Goal: Book appointment/travel/reservation

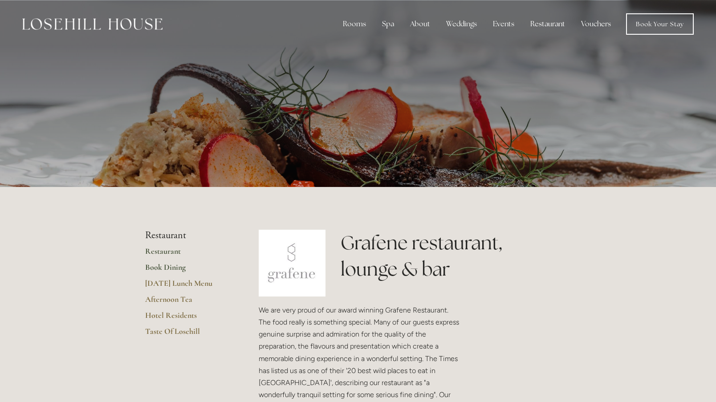
click at [177, 267] on link "Book Dining" at bounding box center [187, 270] width 85 height 16
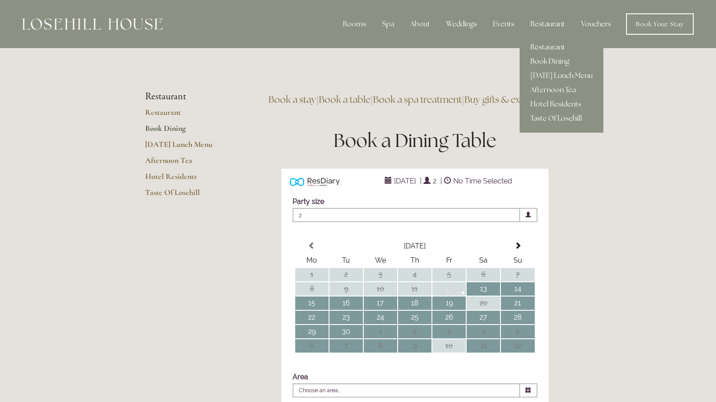
click at [551, 60] on link "Book Dining" at bounding box center [561, 61] width 84 height 14
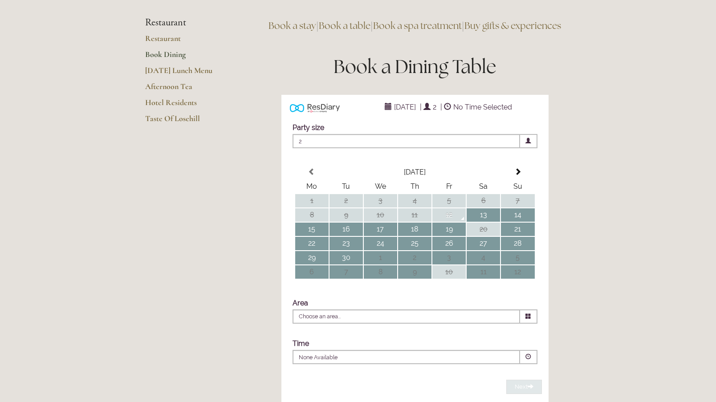
scroll to position [69, 0]
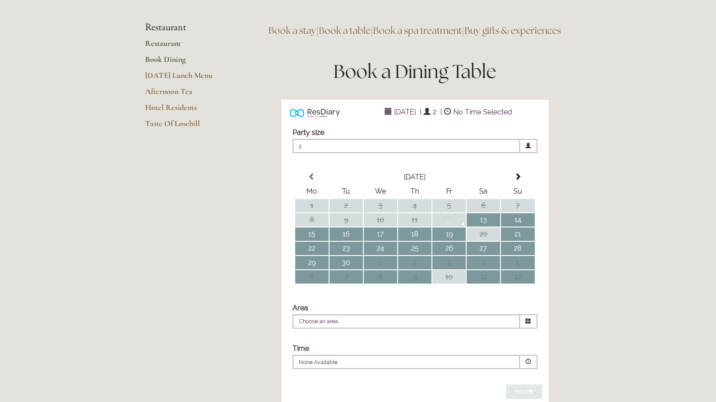
click at [164, 47] on link "Restaurant" at bounding box center [187, 46] width 85 height 16
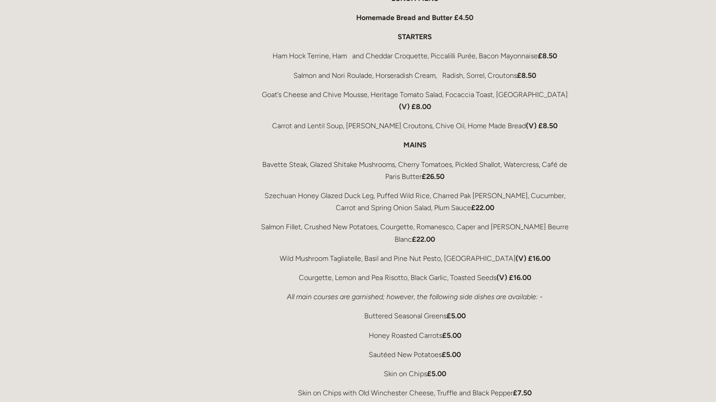
scroll to position [1524, 0]
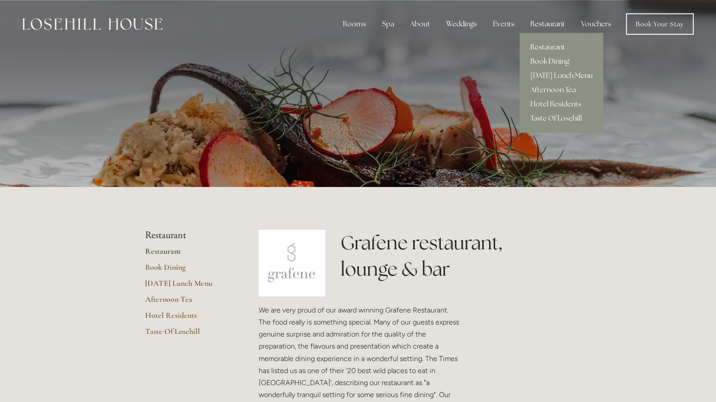
click at [546, 63] on link "Book Dining" at bounding box center [561, 61] width 84 height 14
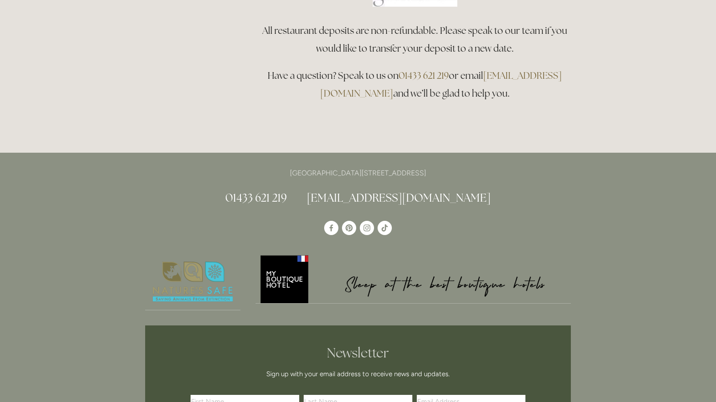
scroll to position [824, 0]
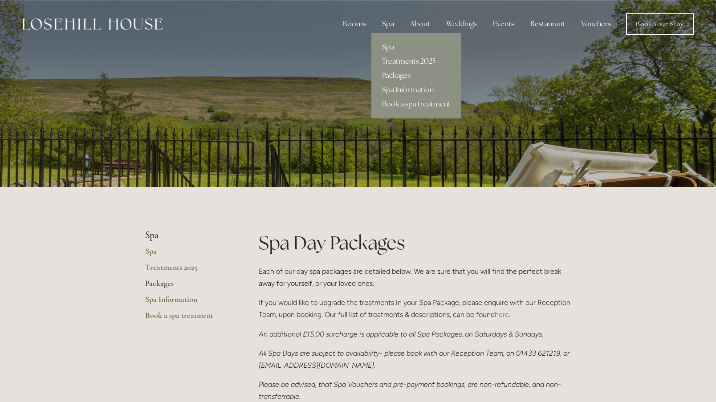
click at [402, 59] on link "Treatments 2025" at bounding box center [416, 61] width 90 height 14
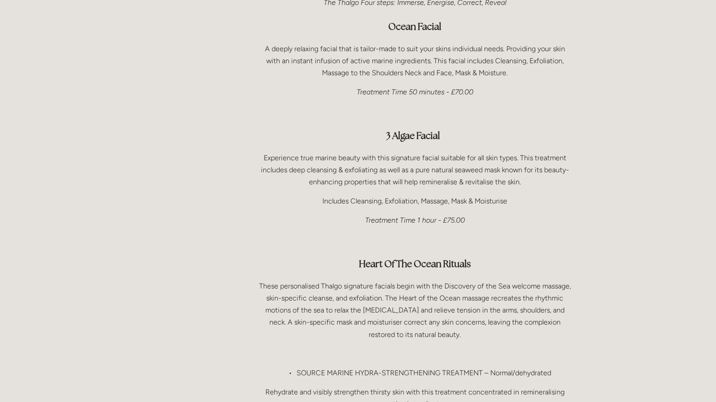
scroll to position [640, 0]
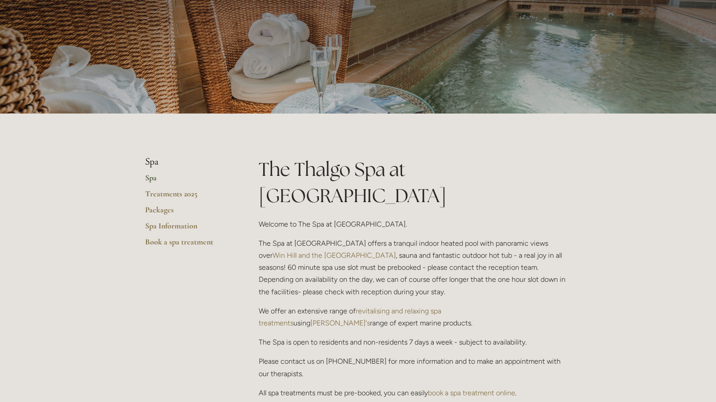
scroll to position [53, 0]
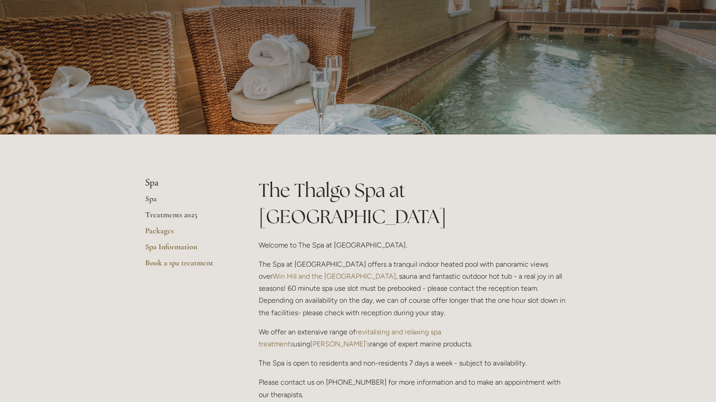
click at [168, 214] on link "Treatments 2025" at bounding box center [187, 218] width 85 height 16
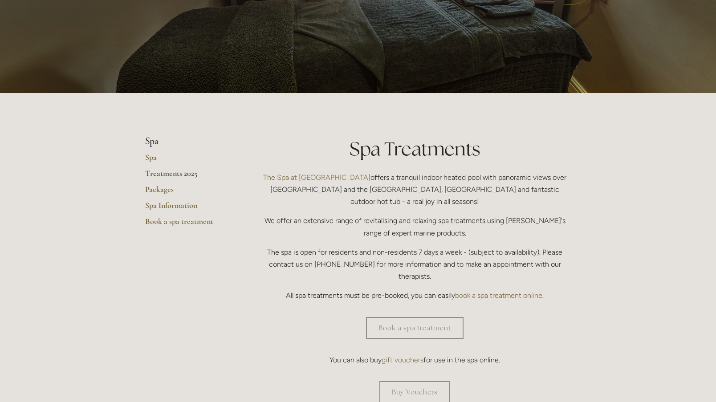
scroll to position [95, 0]
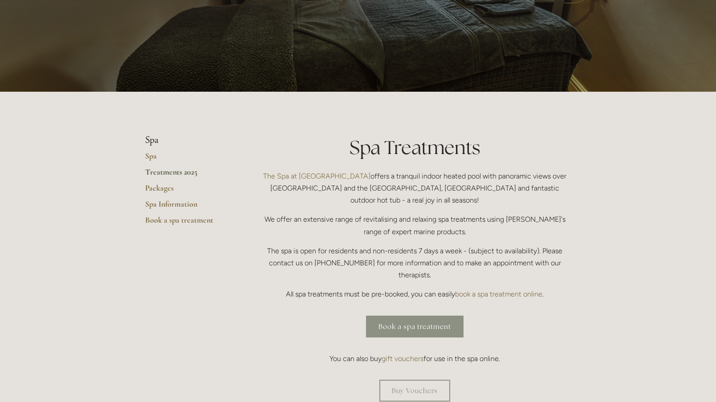
click at [402, 315] on link "Book a spa treatment" at bounding box center [414, 326] width 97 height 22
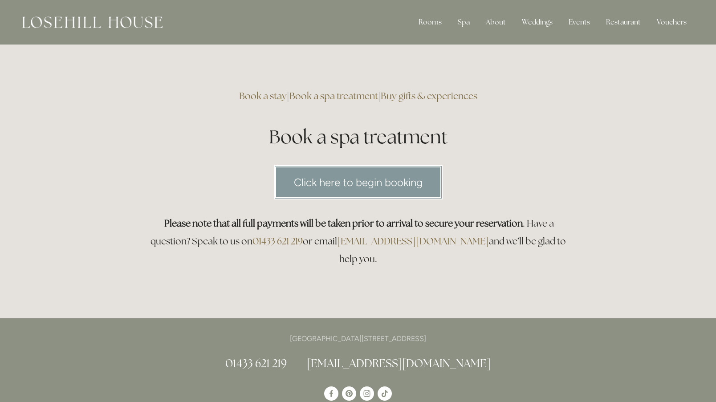
click at [368, 182] on link "Click here to begin booking" at bounding box center [358, 182] width 169 height 34
click at [397, 184] on link "Click here to begin booking" at bounding box center [358, 182] width 169 height 34
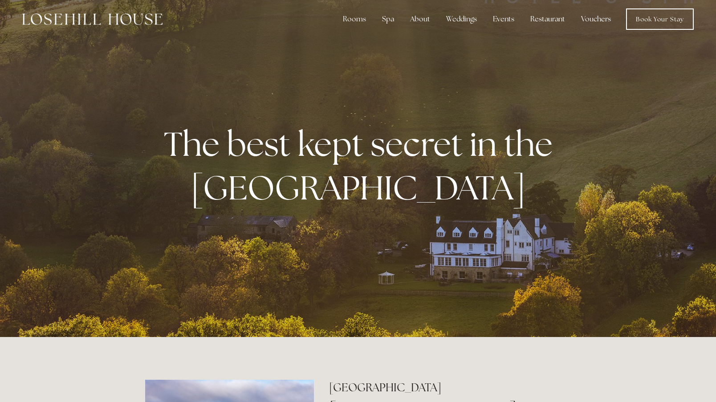
scroll to position [2, 0]
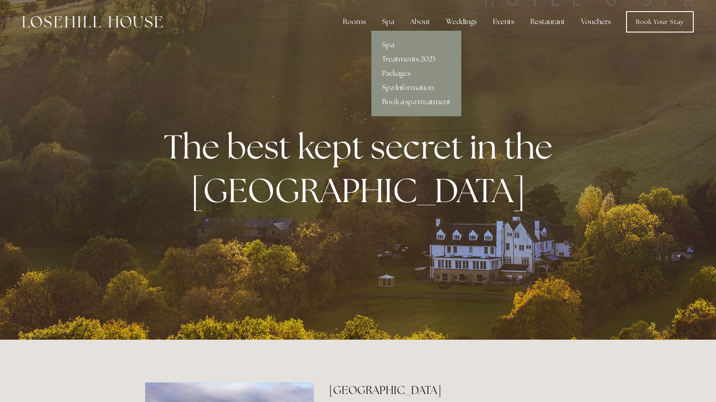
click at [395, 102] on link "Book a spa treatment" at bounding box center [416, 102] width 90 height 14
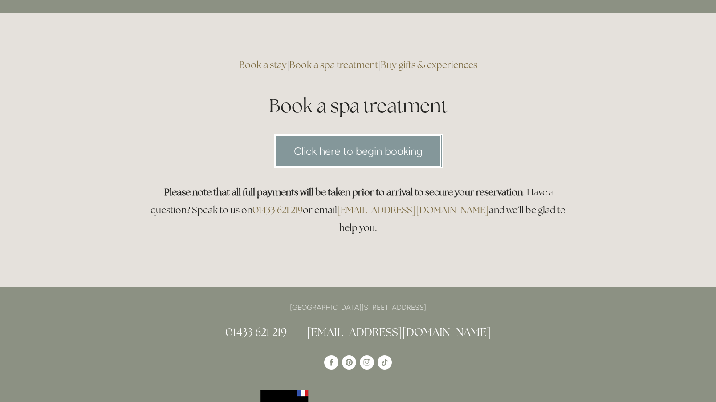
scroll to position [35, 0]
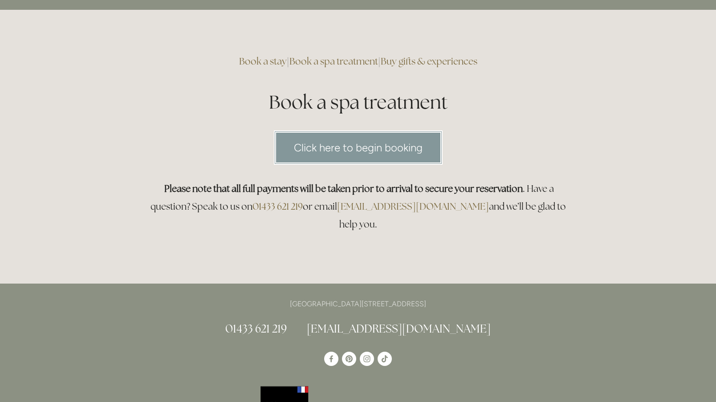
click at [333, 150] on link "Click here to begin booking" at bounding box center [358, 147] width 169 height 34
